Goal: Task Accomplishment & Management: Manage account settings

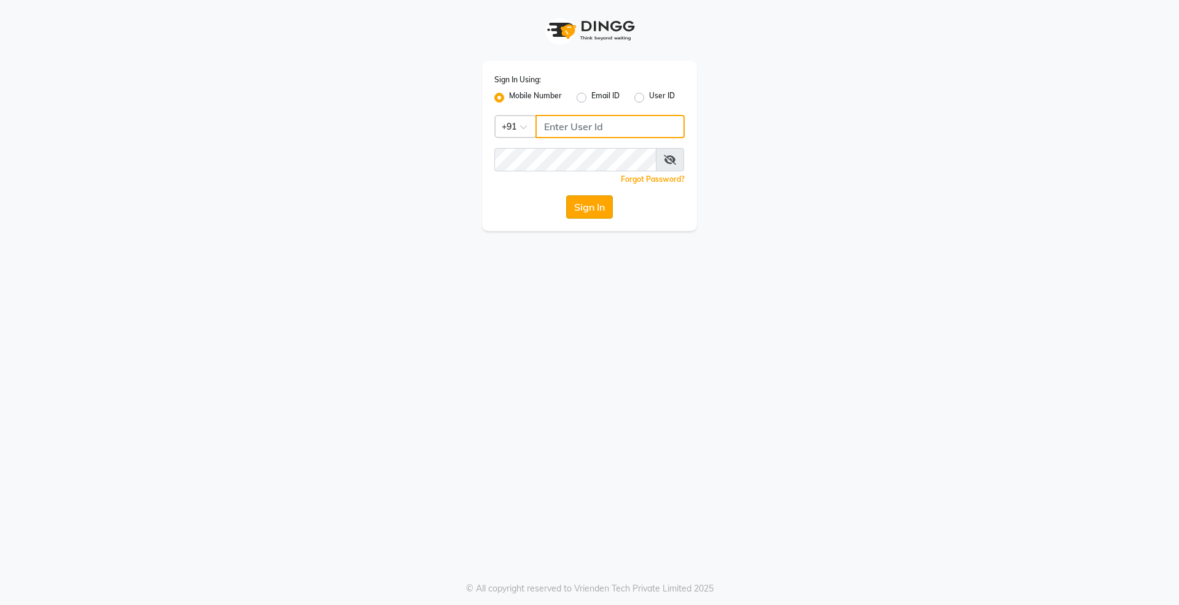
type input "9561262152"
click at [584, 202] on button "Sign In" at bounding box center [589, 206] width 47 height 23
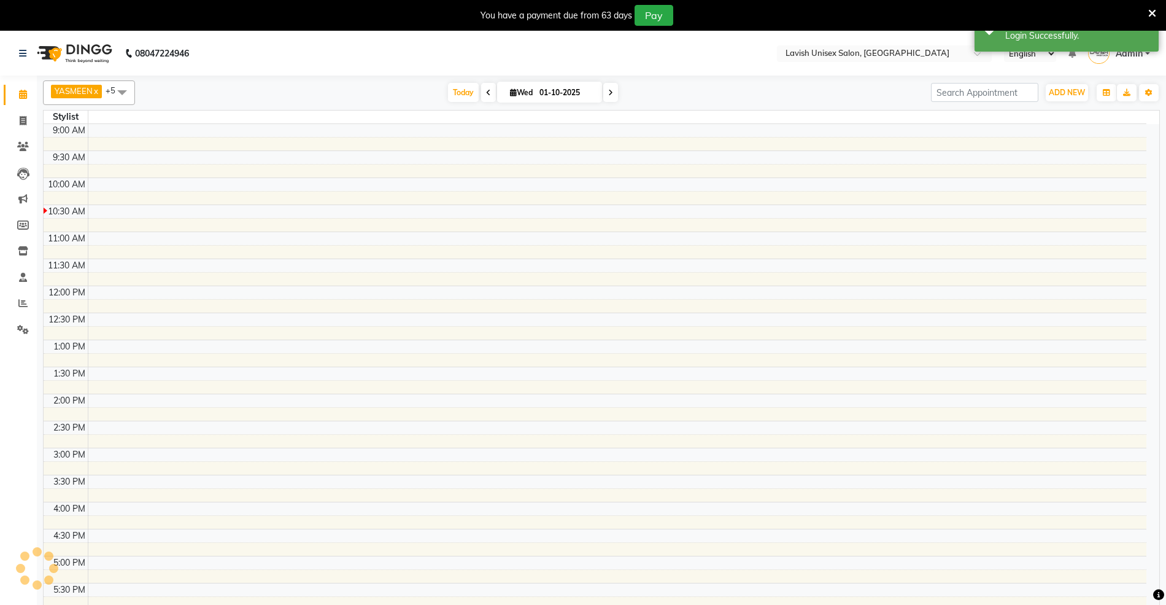
select select "en"
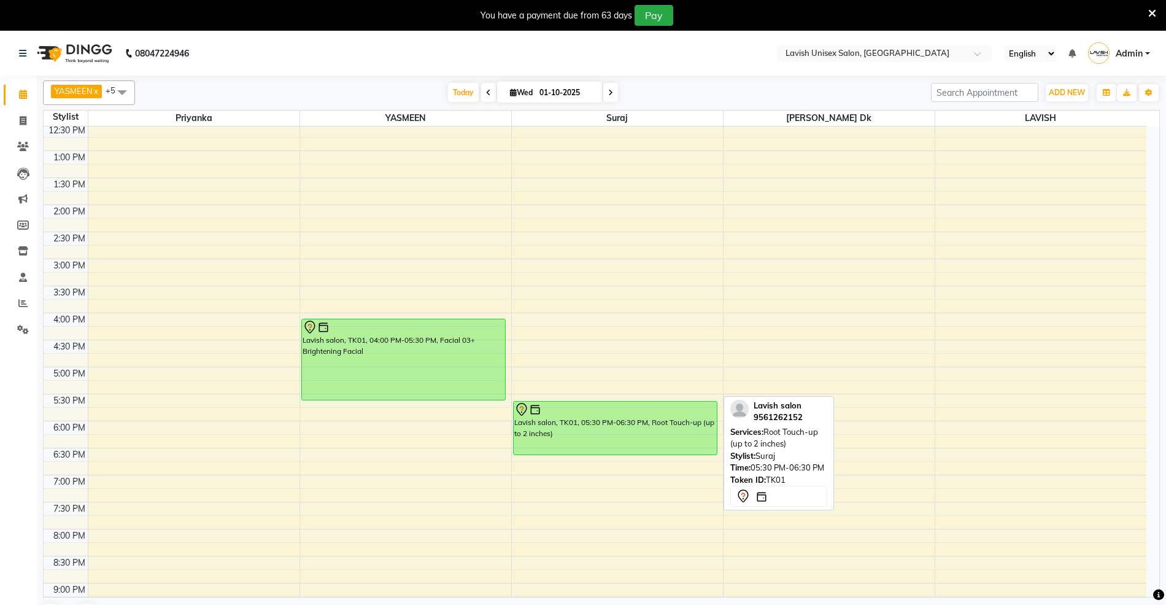
scroll to position [163, 0]
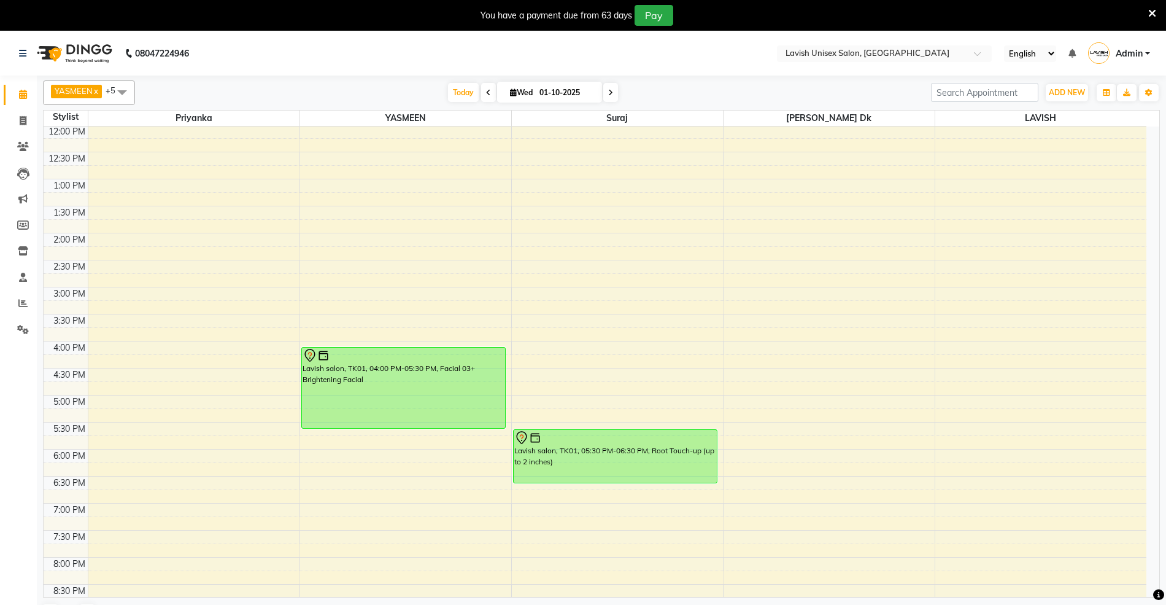
click at [713, 40] on nav "08047224946 Select Location × Lavish Unisex Salon, Aundh English ENGLISH Españo…" at bounding box center [583, 53] width 1166 height 44
click at [20, 301] on icon at bounding box center [22, 302] width 9 height 9
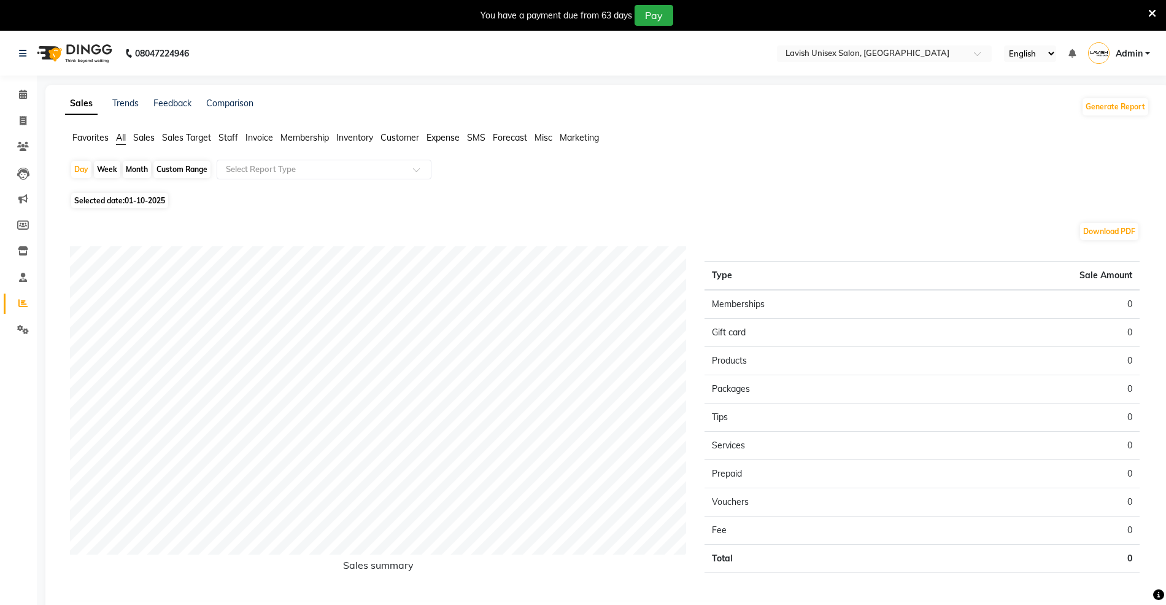
click at [141, 168] on div "Month" at bounding box center [137, 169] width 28 height 17
select select "10"
select select "2025"
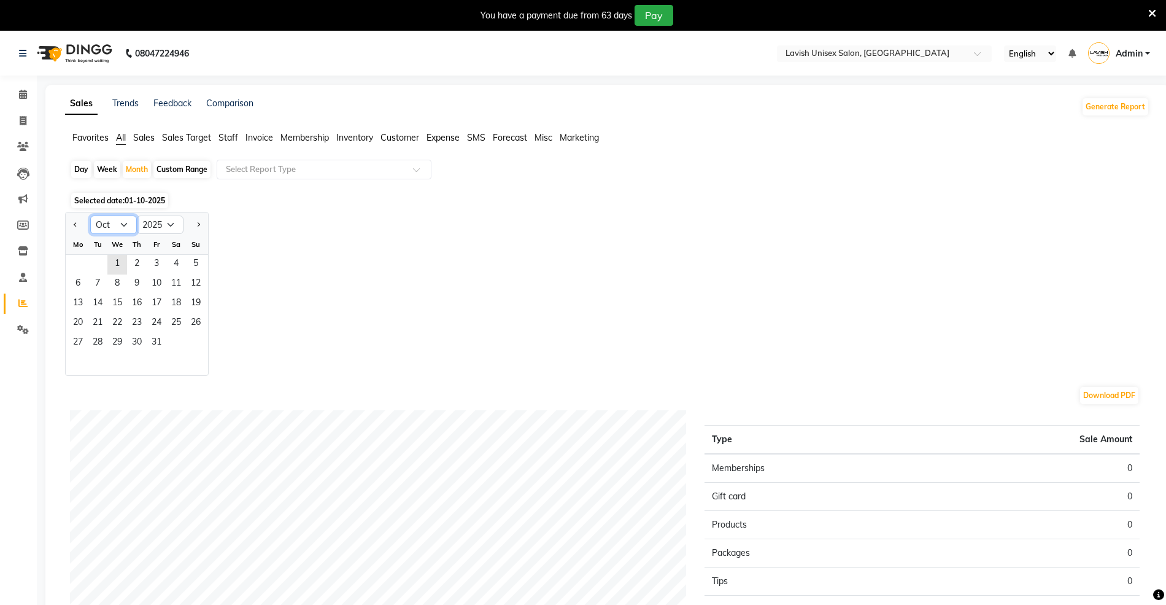
click at [123, 225] on select "Jan Feb Mar Apr May Jun [DATE] Aug Sep Oct Nov Dec" at bounding box center [113, 224] width 47 height 18
select select "9"
click at [90, 215] on select "Jan Feb Mar Apr May Jun [DATE] Aug Sep Oct Nov Dec" at bounding box center [113, 224] width 47 height 18
click at [71, 261] on span "1" at bounding box center [78, 265] width 20 height 20
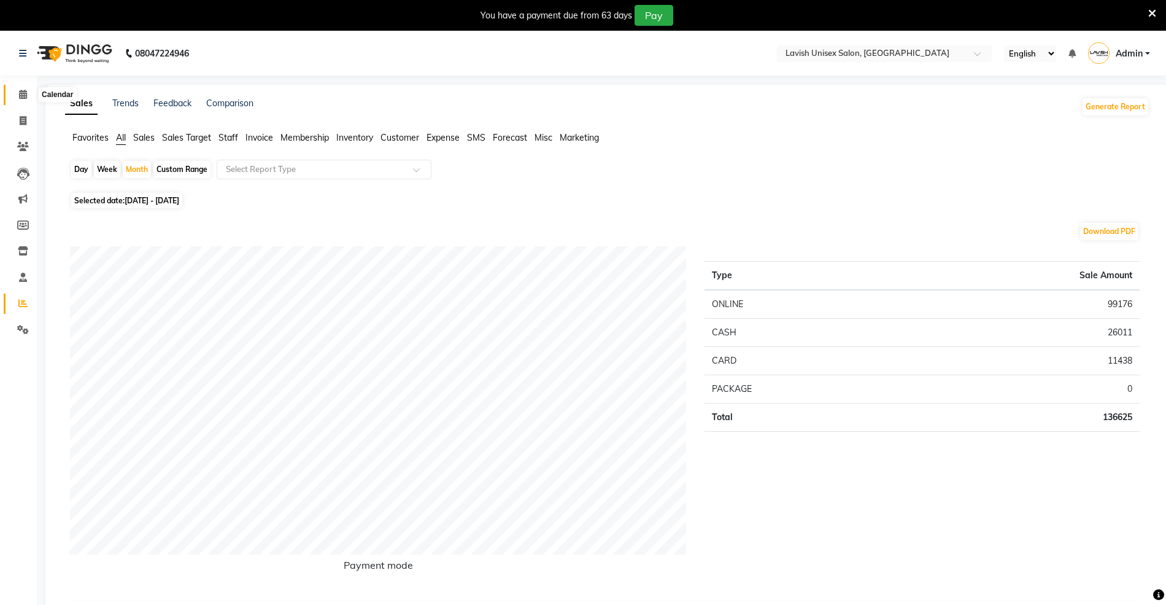
click at [20, 96] on icon at bounding box center [23, 94] width 8 height 9
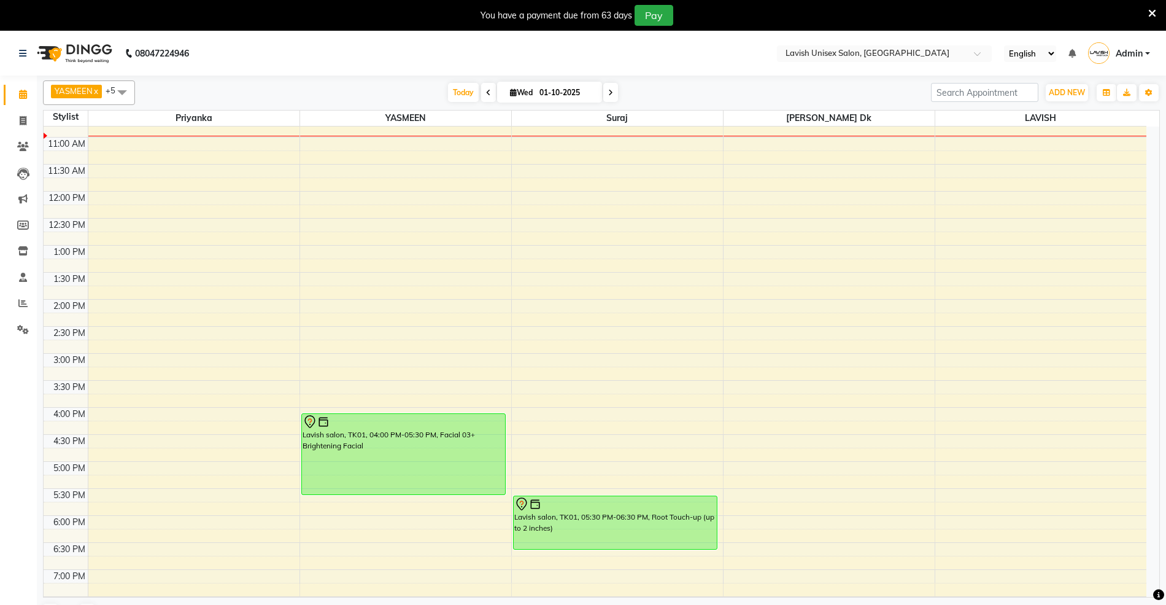
scroll to position [246, 0]
